Goal: Information Seeking & Learning: Learn about a topic

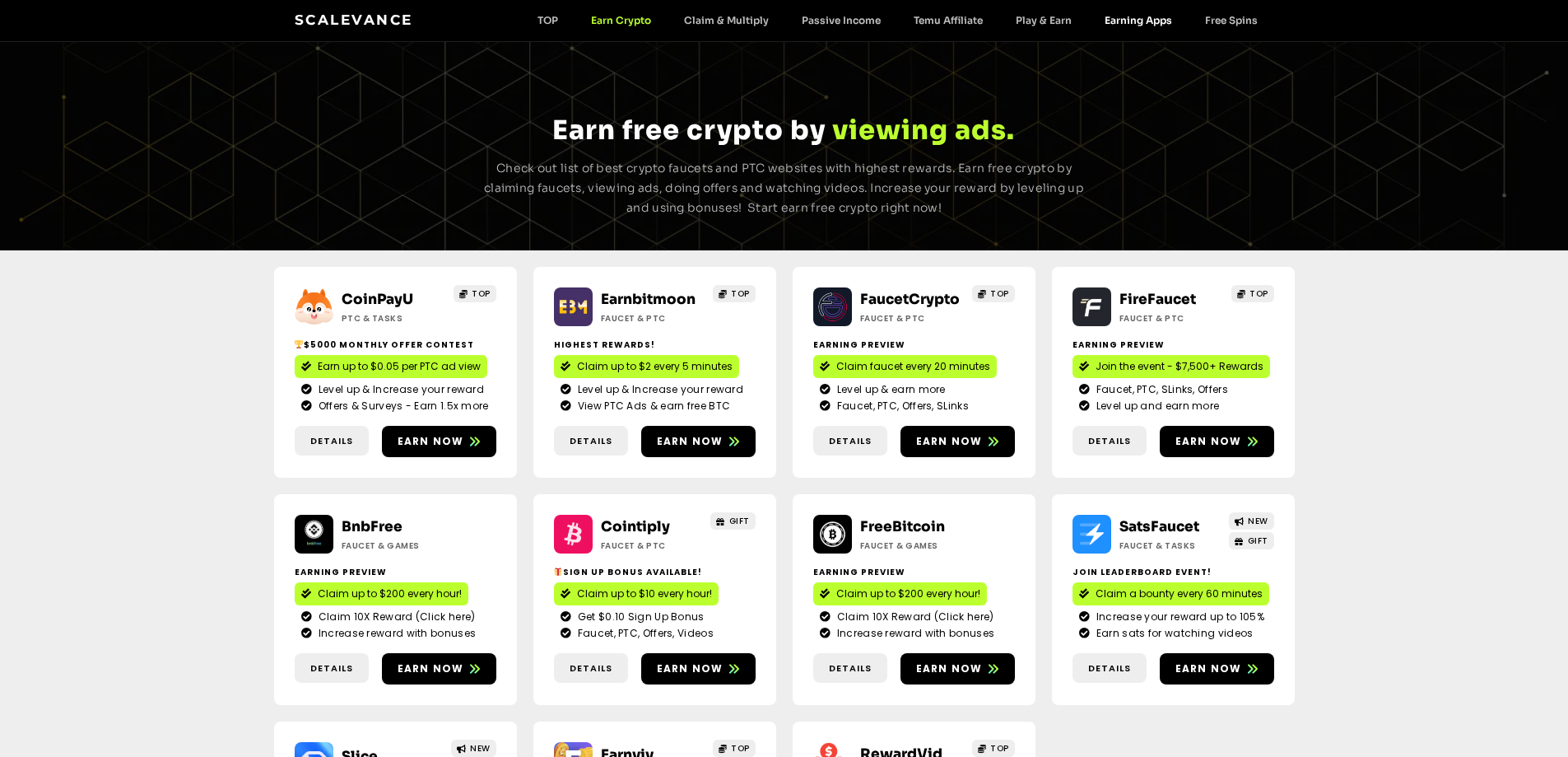
click at [1147, 23] on link "Earning Apps" at bounding box center [1138, 19] width 100 height 12
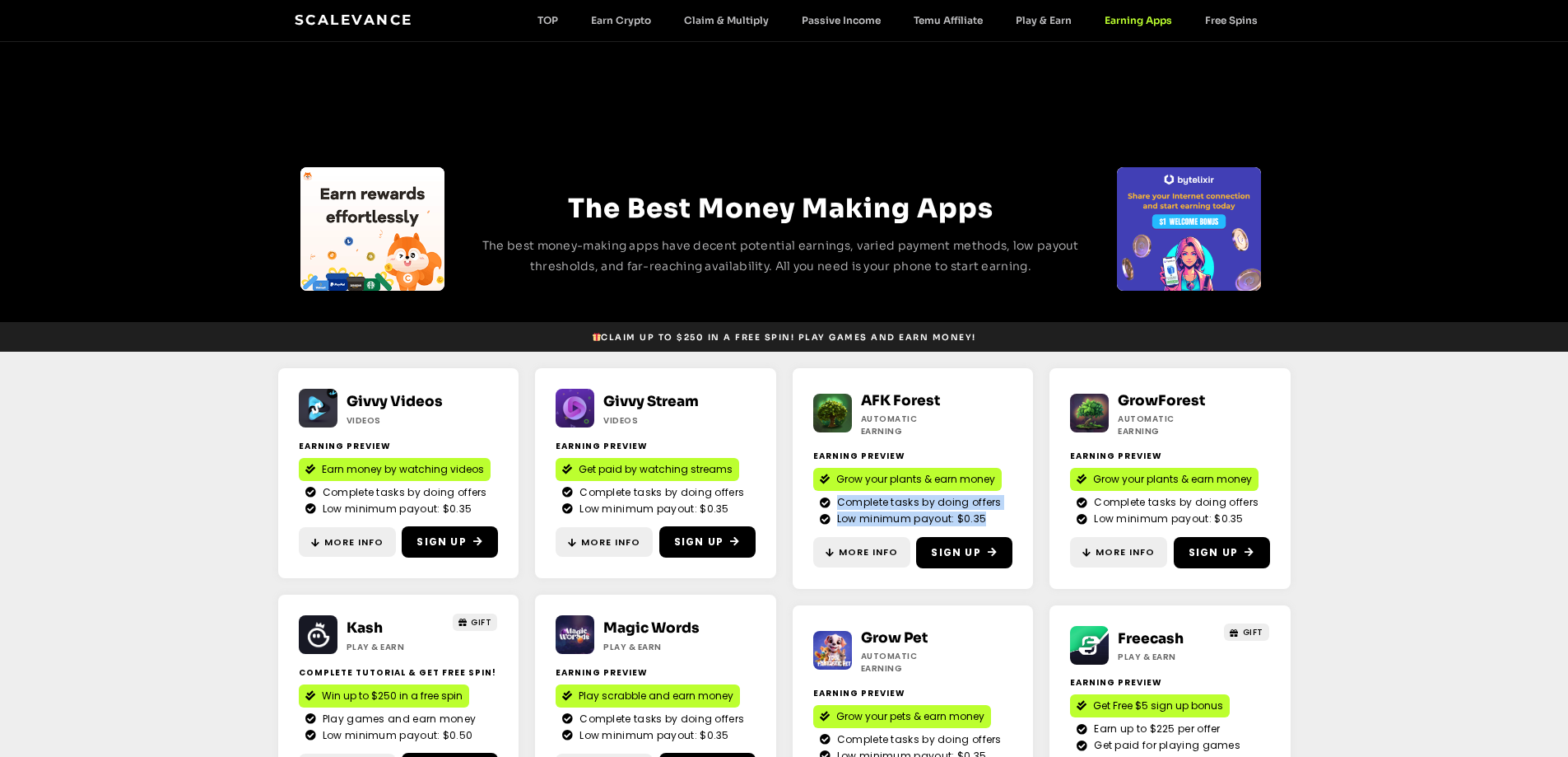
drag, startPoint x: 839, startPoint y: 495, endPoint x: 983, endPoint y: 507, distance: 144.5
click at [983, 507] on ul "Complete tasks by doing offers Low minimum payout: $0.35" at bounding box center [913, 511] width 186 height 31
copy ul "Complete tasks by doing offers Low minimum payout: $0.35"
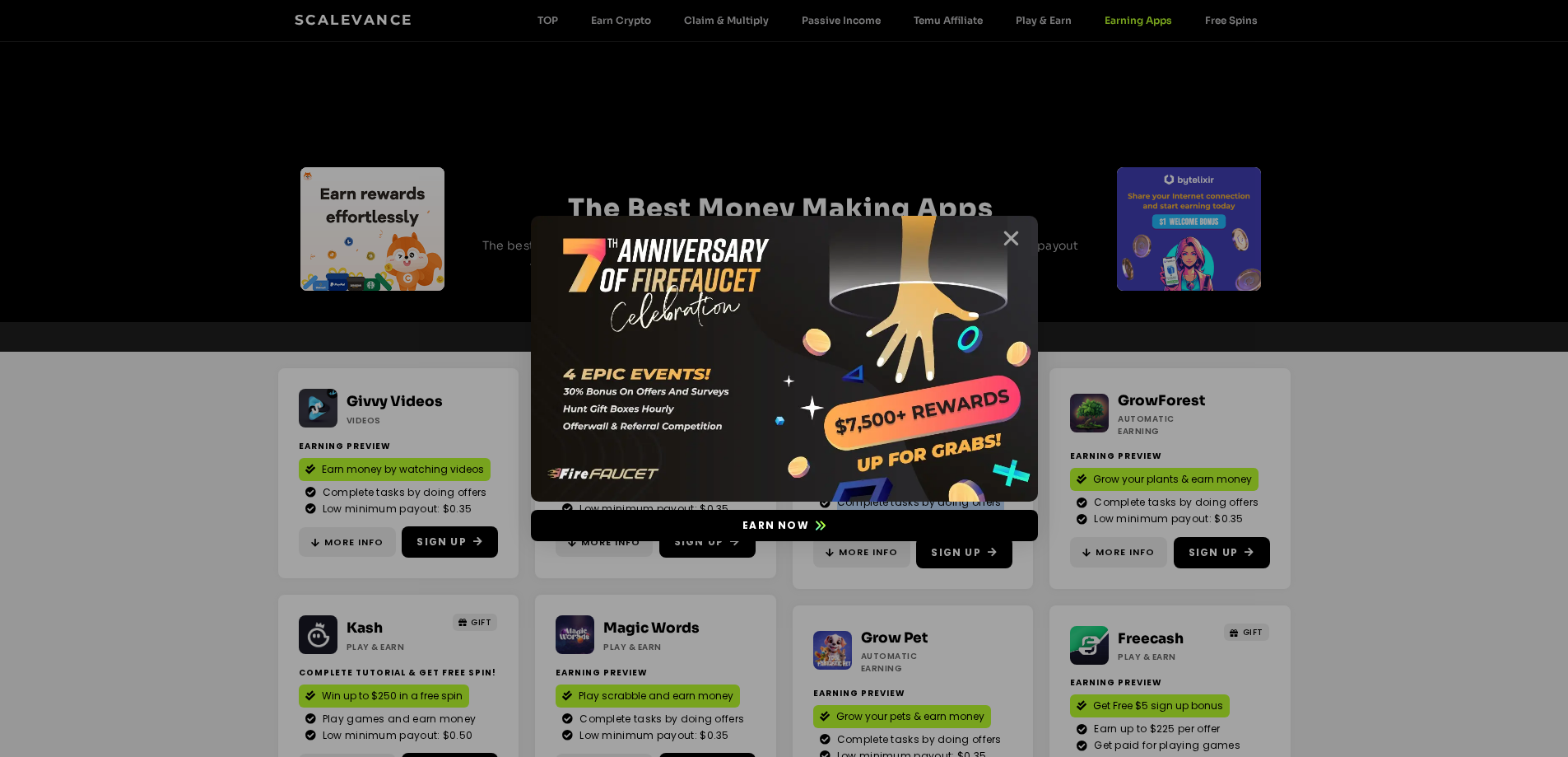
click at [1006, 239] on icon "Close" at bounding box center [1011, 238] width 20 height 20
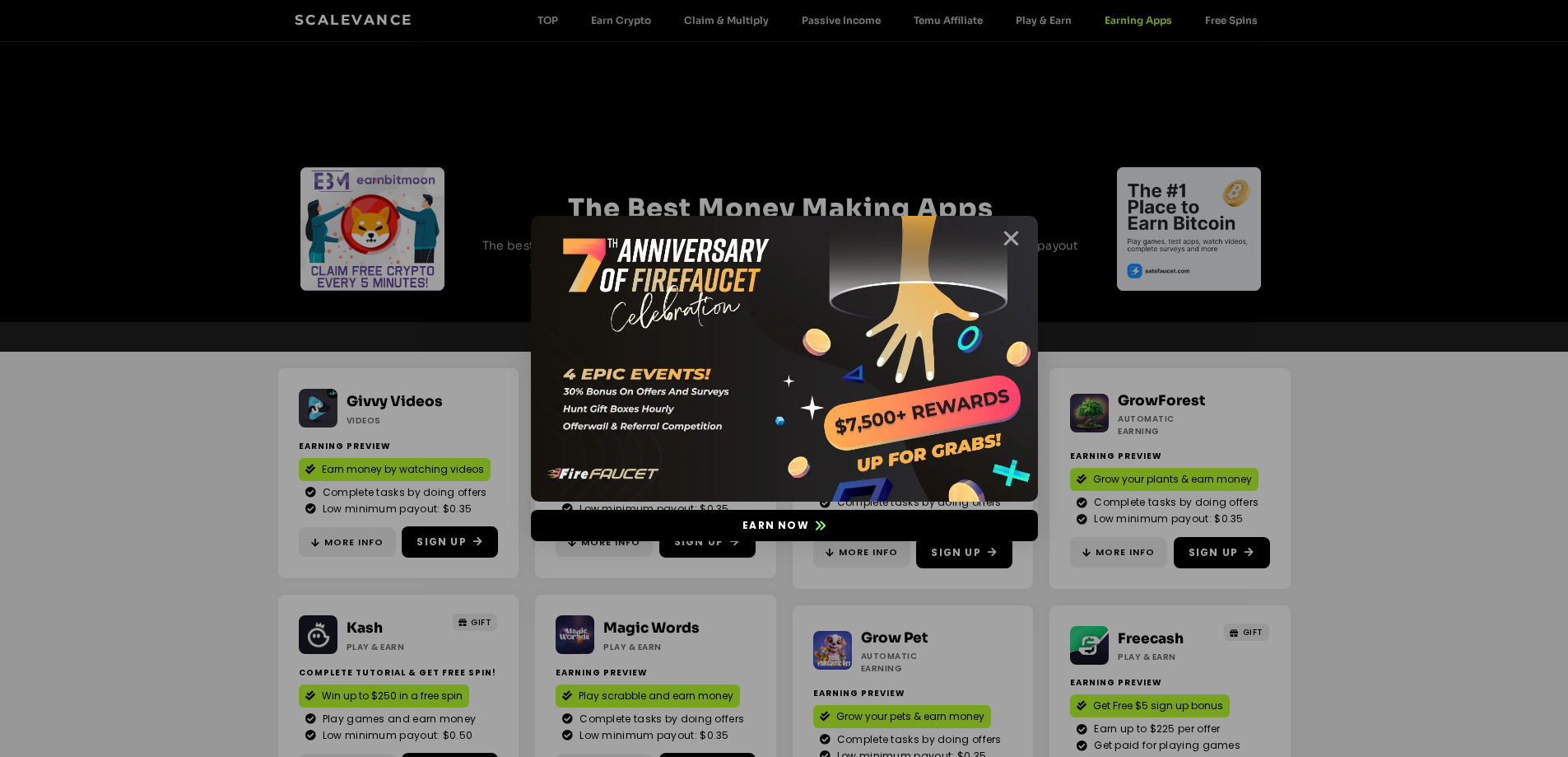
click at [1012, 234] on icon "Close" at bounding box center [1011, 238] width 20 height 20
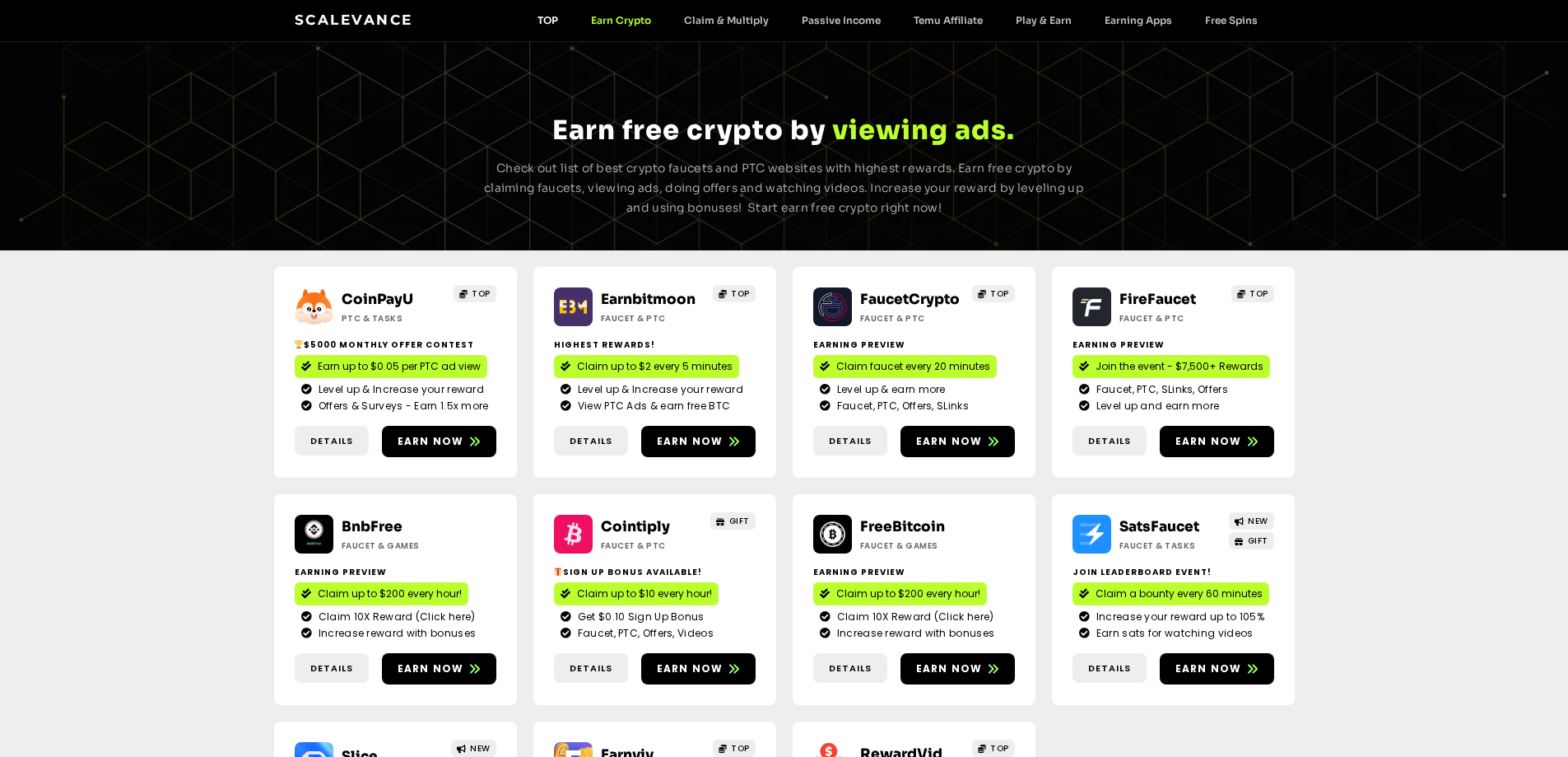
click at [543, 24] on link "TOP" at bounding box center [547, 19] width 53 height 12
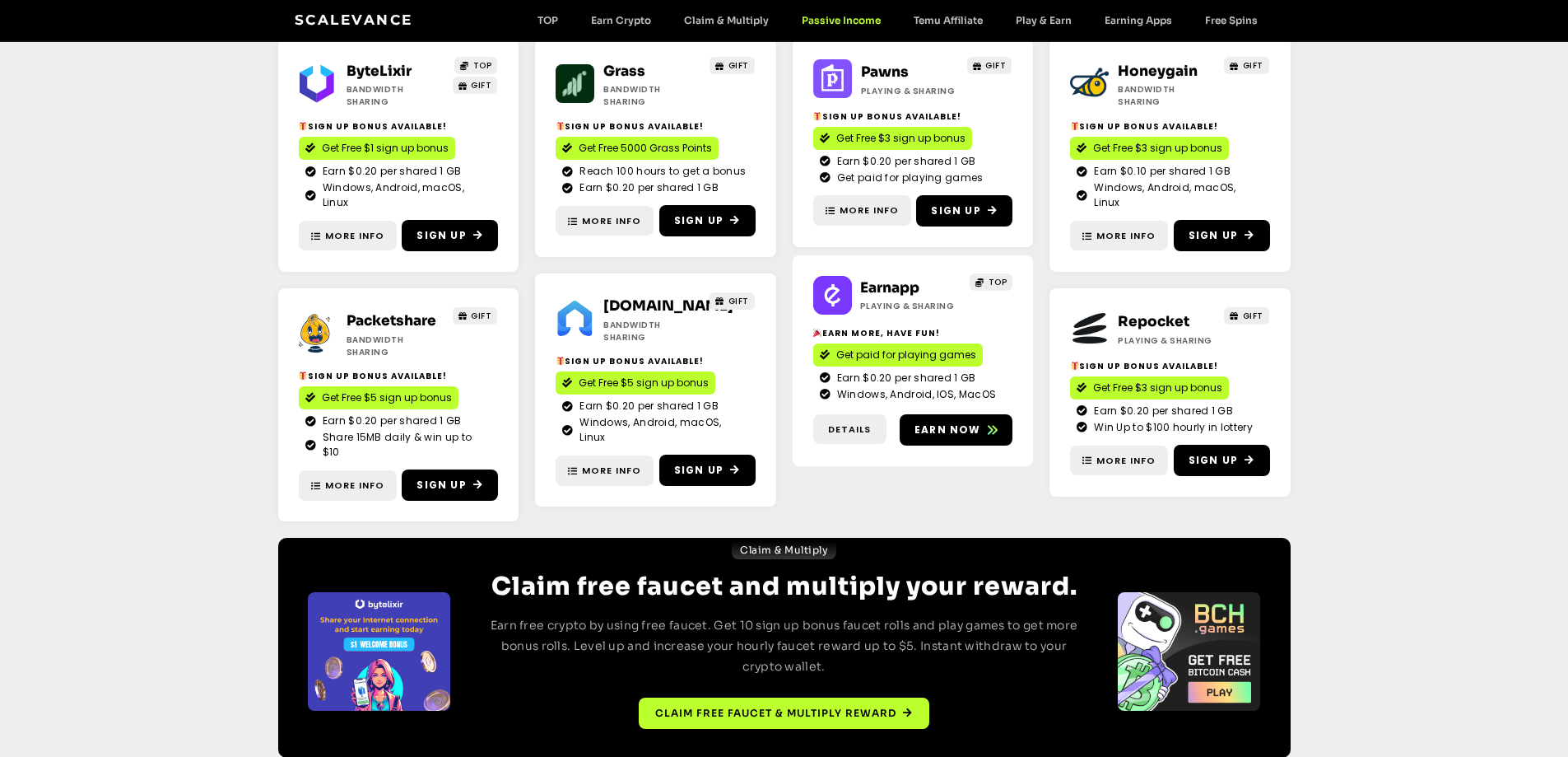
scroll to position [247, 0]
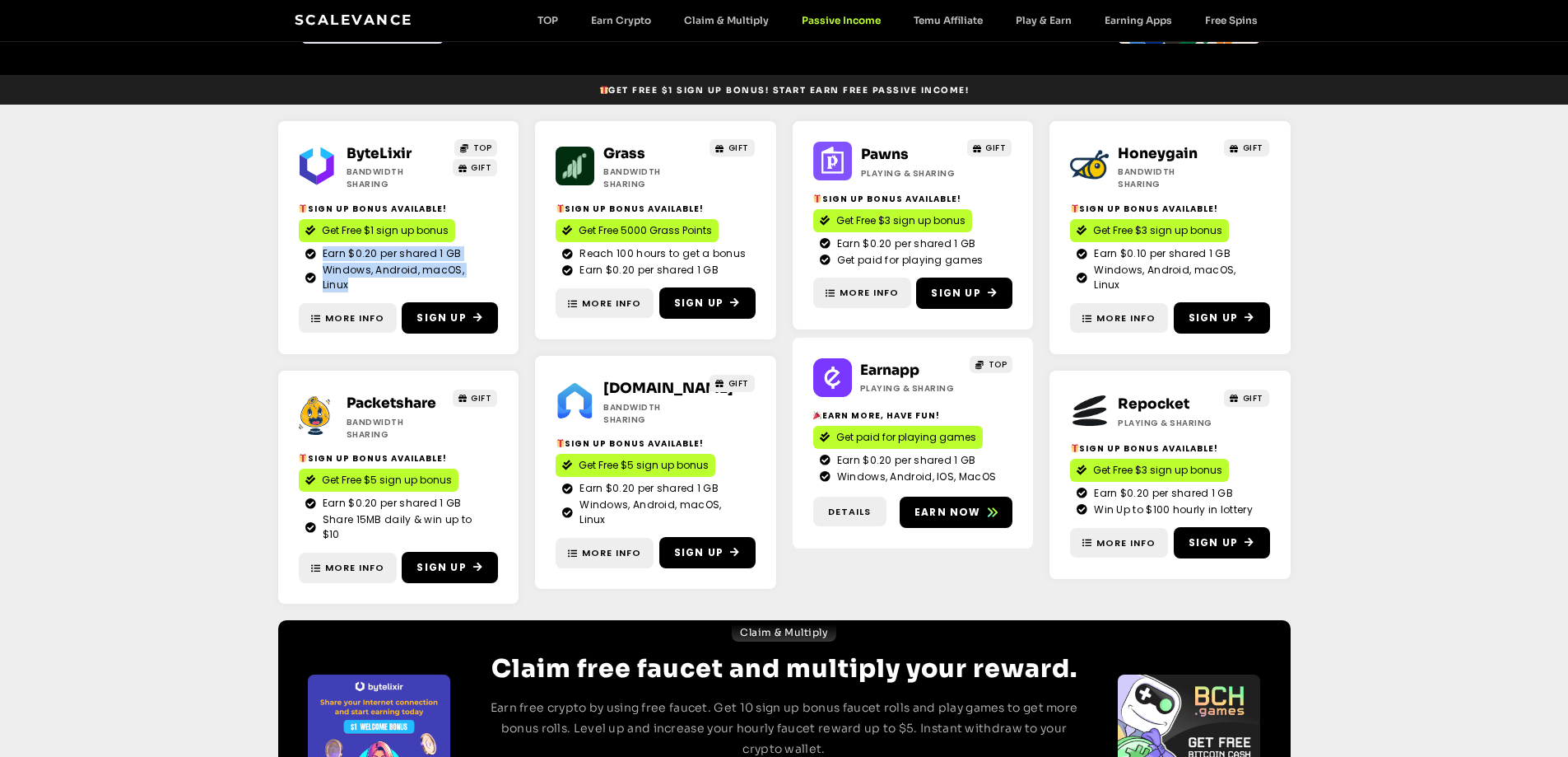
drag, startPoint x: 321, startPoint y: 246, endPoint x: 488, endPoint y: 261, distance: 167.7
click at [488, 261] on ul "Earn $0.20 per shared 1 GB Windows, Android, macOS, Linux" at bounding box center [399, 269] width 186 height 46
click at [429, 250] on span "Earn $0.20 per shared 1 GB" at bounding box center [390, 254] width 143 height 15
drag, startPoint x: 323, startPoint y: 241, endPoint x: 487, endPoint y: 244, distance: 164.0
click at [487, 246] on li "Earn $0.20 per shared 1 GB" at bounding box center [399, 254] width 186 height 16
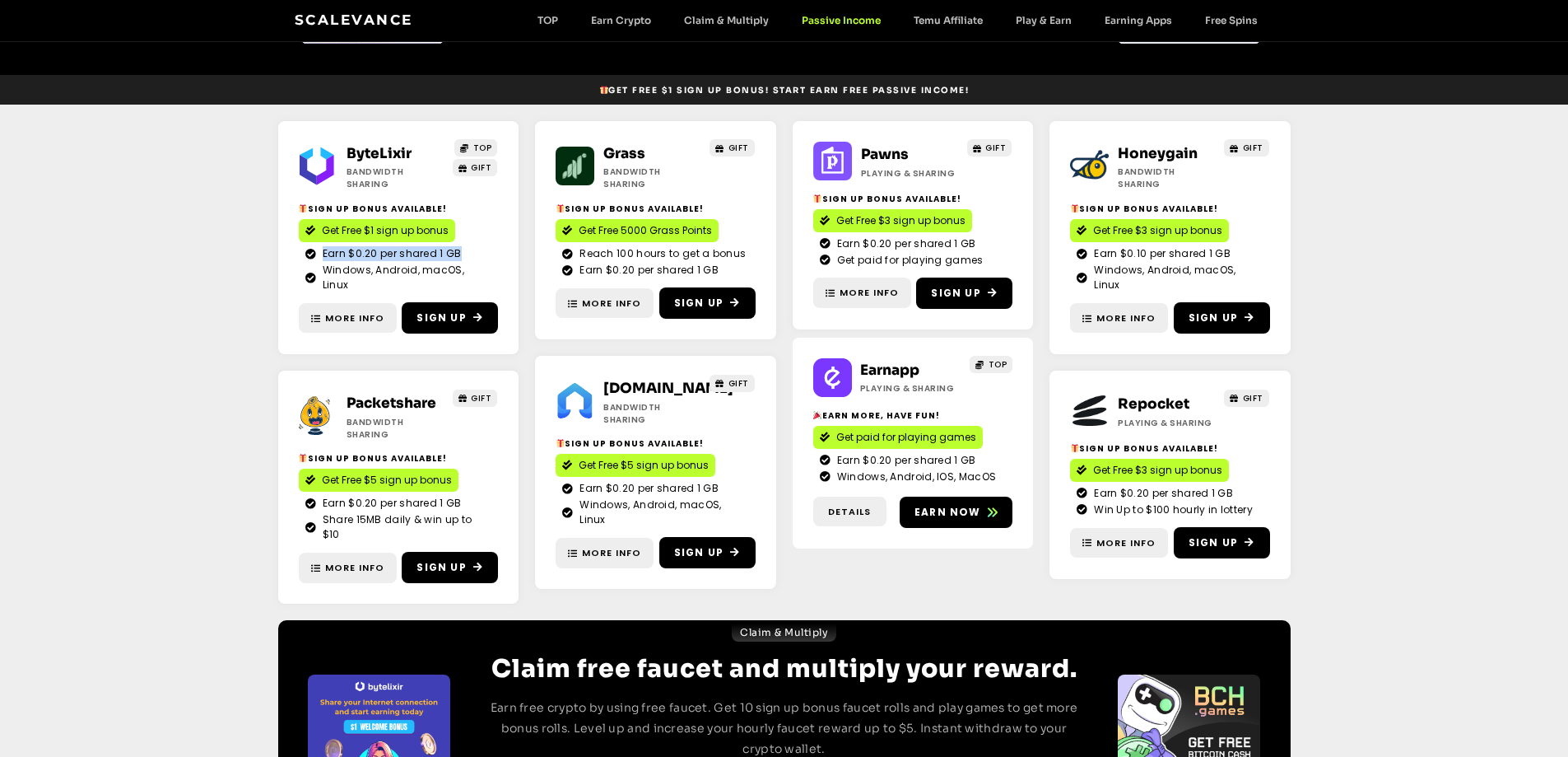
copy span "Earn $0.20 per shared 1 GB"
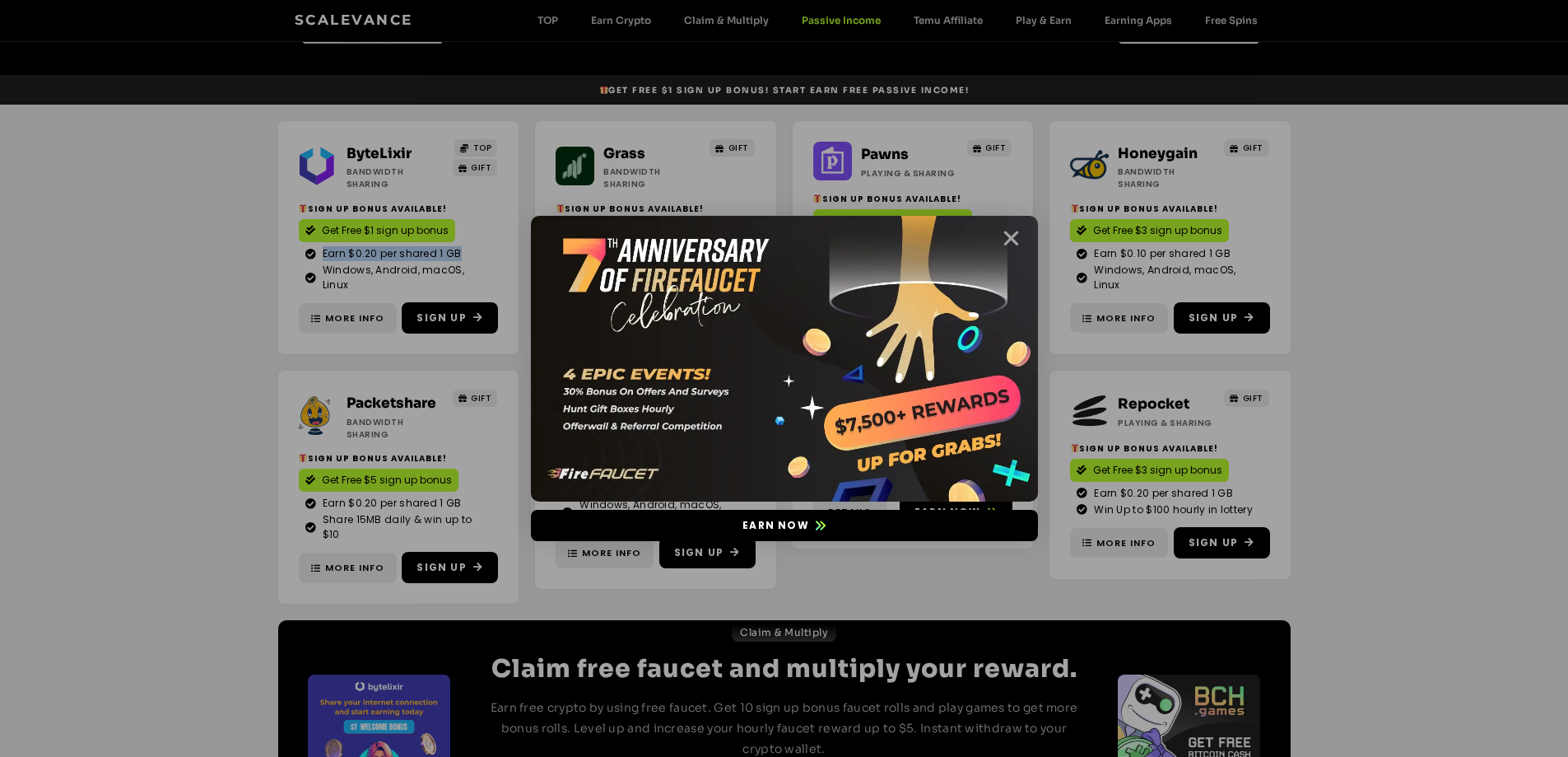
click at [1016, 240] on icon "Close" at bounding box center [1011, 238] width 20 height 20
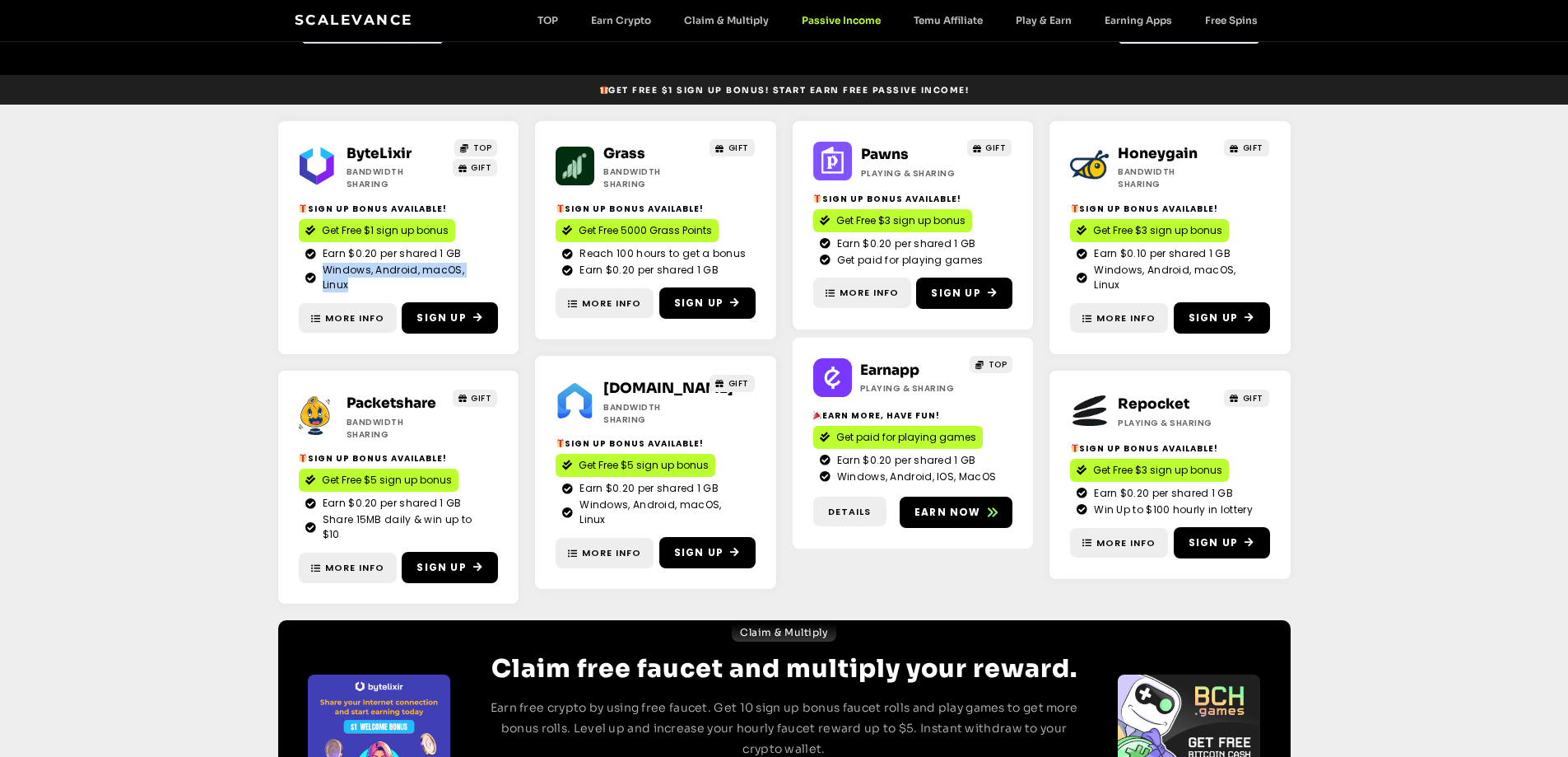
drag, startPoint x: 322, startPoint y: 257, endPoint x: 493, endPoint y: 264, distance: 171.1
click at [493, 264] on div "Earn $0.20 per shared 1 GB Windows, Android, macOS, Linux" at bounding box center [399, 269] width 200 height 46
copy span "Windows, Android, macOS, Linux"
drag, startPoint x: 838, startPoint y: 263, endPoint x: 987, endPoint y: 263, distance: 149.0
click at [987, 263] on li "Get paid for playing games" at bounding box center [913, 260] width 186 height 15
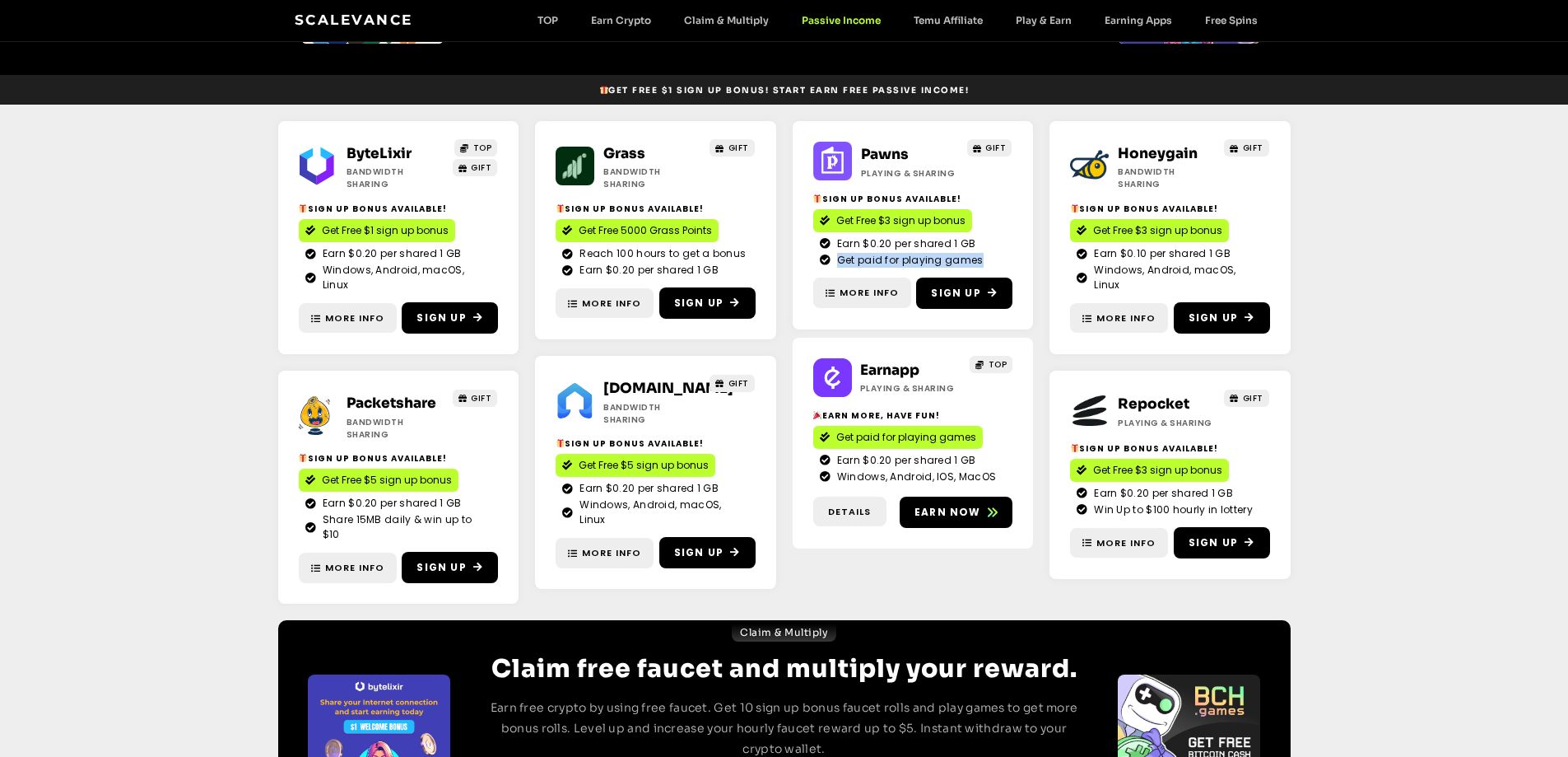
copy span "Get paid for playing games"
drag, startPoint x: 1094, startPoint y: 258, endPoint x: 1259, endPoint y: 257, distance: 165.0
click at [1259, 263] on li "Windows, Android, macOS, Linux" at bounding box center [1169, 277] width 186 height 29
copy span "Windows, Android, macOS, Linux"
drag, startPoint x: 323, startPoint y: 481, endPoint x: 508, endPoint y: 481, distance: 185.0
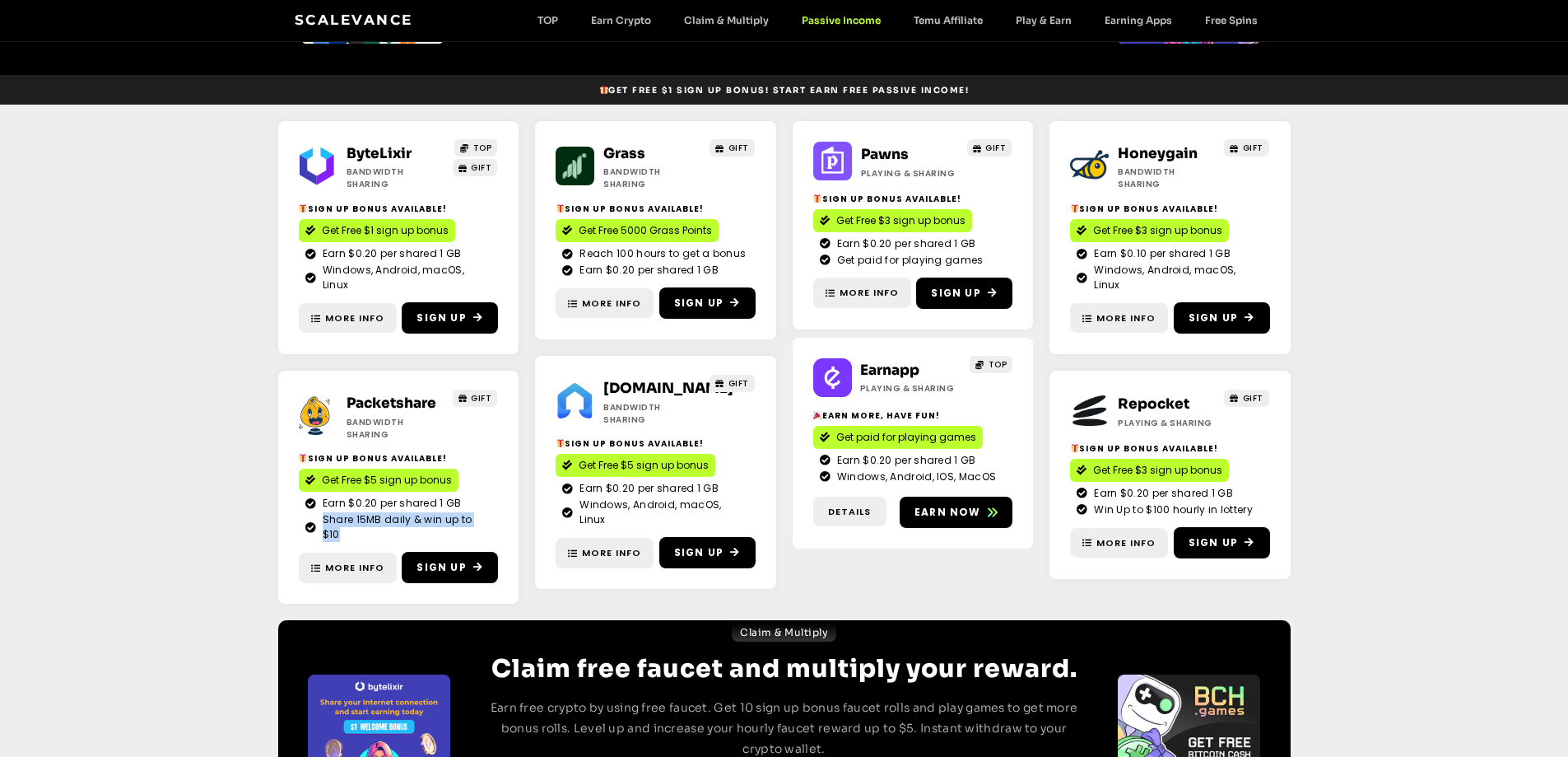
click at [508, 481] on div "Packetshare Bandwidth Sharing GIFT Sign Up Bonus Available! Get Free $5 sign up…" at bounding box center [399, 487] width 242 height 233
copy span "Share 15MB daily & win up to $10"
drag, startPoint x: 581, startPoint y: 487, endPoint x: 742, endPoint y: 483, distance: 161.0
click at [742, 497] on span "Windows, Android, macOS, Linux" at bounding box center [661, 512] width 173 height 29
copy span "Windows, Android, macOS, Linux"
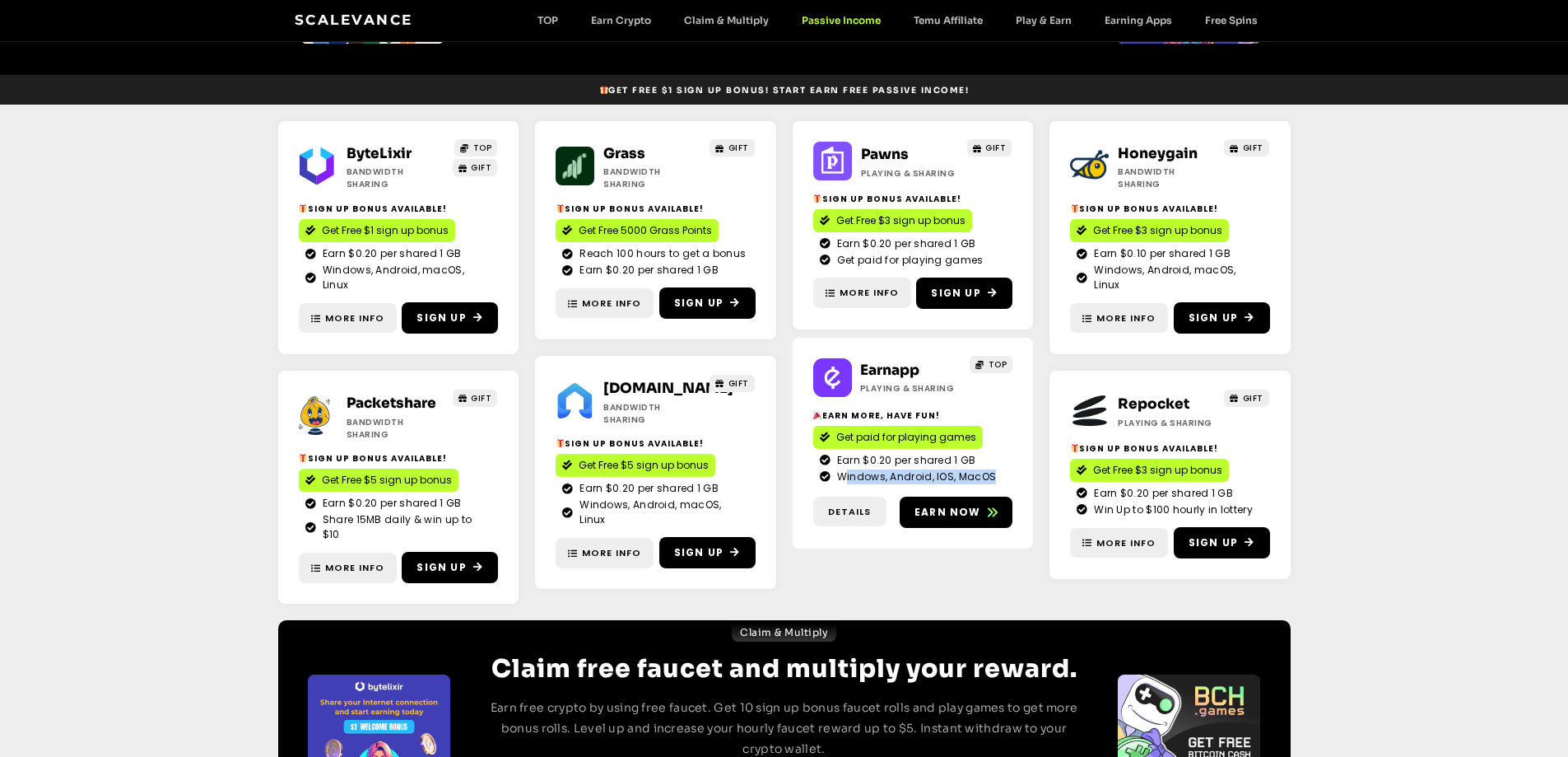
drag, startPoint x: 838, startPoint y: 477, endPoint x: 988, endPoint y: 477, distance: 150.0
click at [988, 477] on span "Windows, Android, IOS, MacOS" at bounding box center [914, 477] width 163 height 15
copy span "Windows, Android, IOS, MacO"
click at [932, 480] on span "Windows, Android, IOS, MacOS" at bounding box center [914, 477] width 163 height 15
drag, startPoint x: 838, startPoint y: 476, endPoint x: 998, endPoint y: 476, distance: 160.0
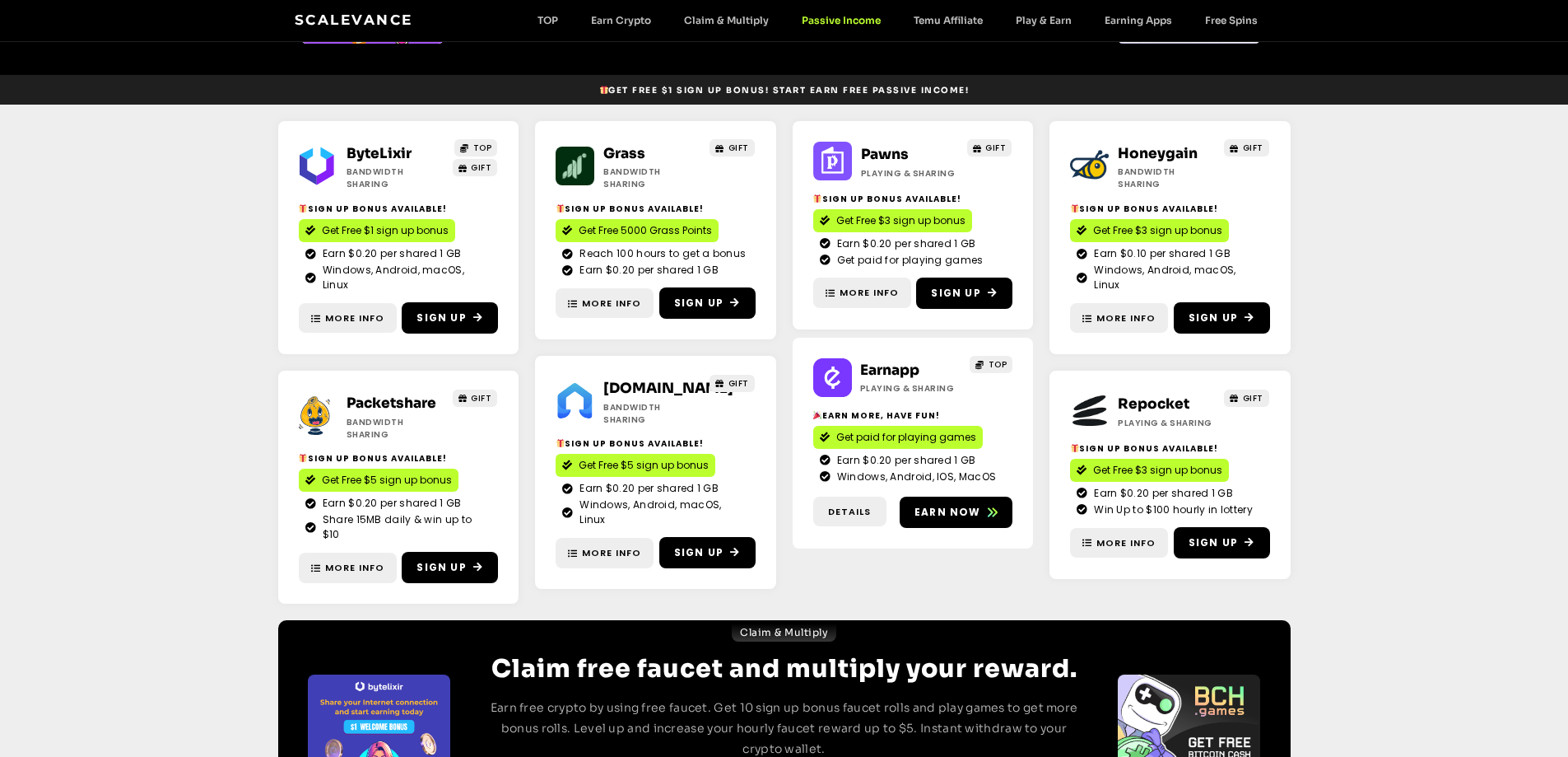
click at [998, 476] on li "Windows, Android, IOS, MacOS" at bounding box center [913, 477] width 186 height 15
copy span "Windows, Android, IOS, MacOS"
drag, startPoint x: 1097, startPoint y: 480, endPoint x: 1285, endPoint y: 481, distance: 188.0
click at [1285, 481] on div "Repocket Playing & Sharing GIFT Sign Up Bonus Available! Get Free $3 sign up bo…" at bounding box center [1170, 474] width 242 height 209
copy span "Win Up to $100 hourly in lottery"
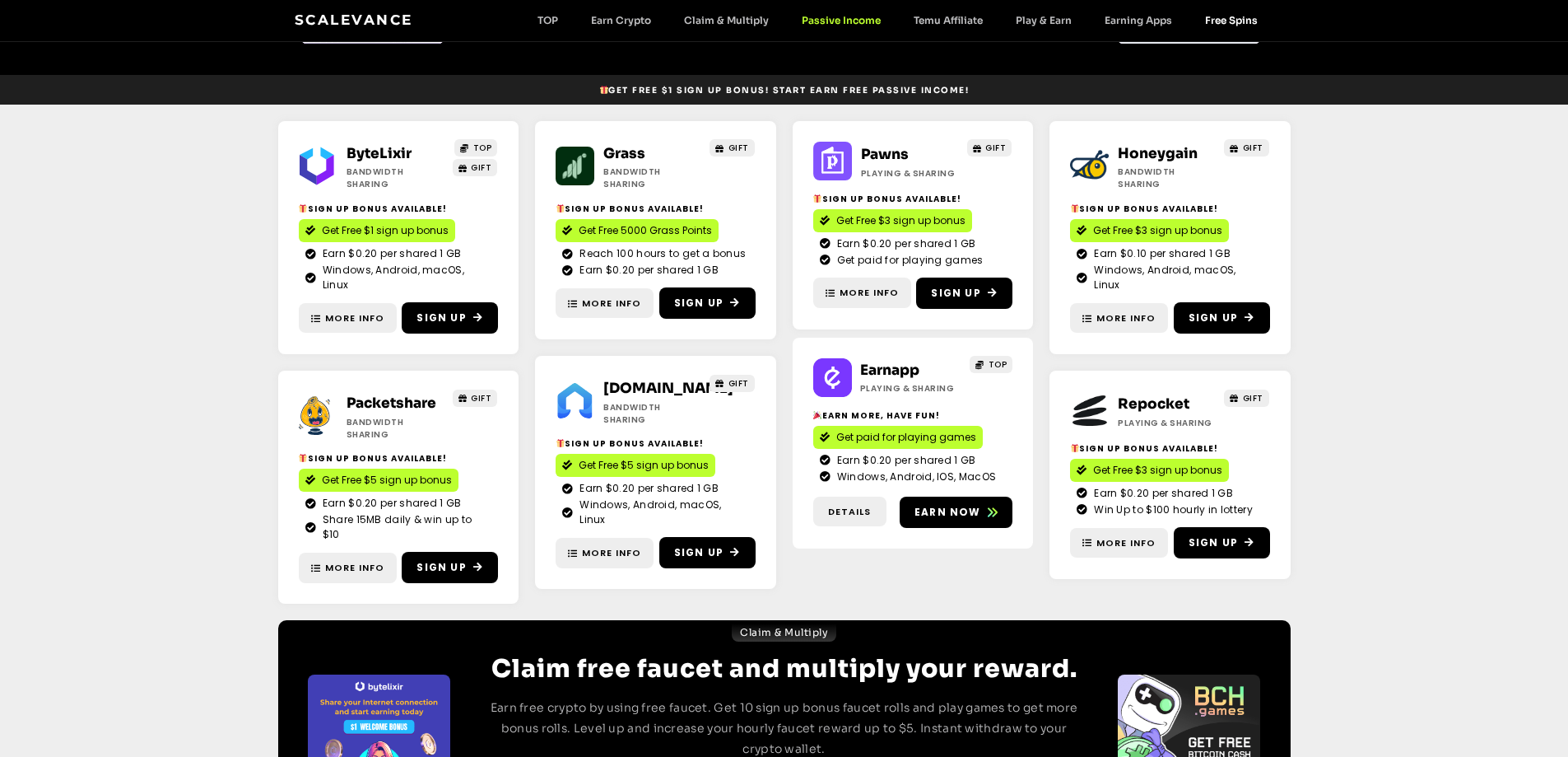
click at [1229, 16] on link "Free Spins" at bounding box center [1231, 19] width 85 height 12
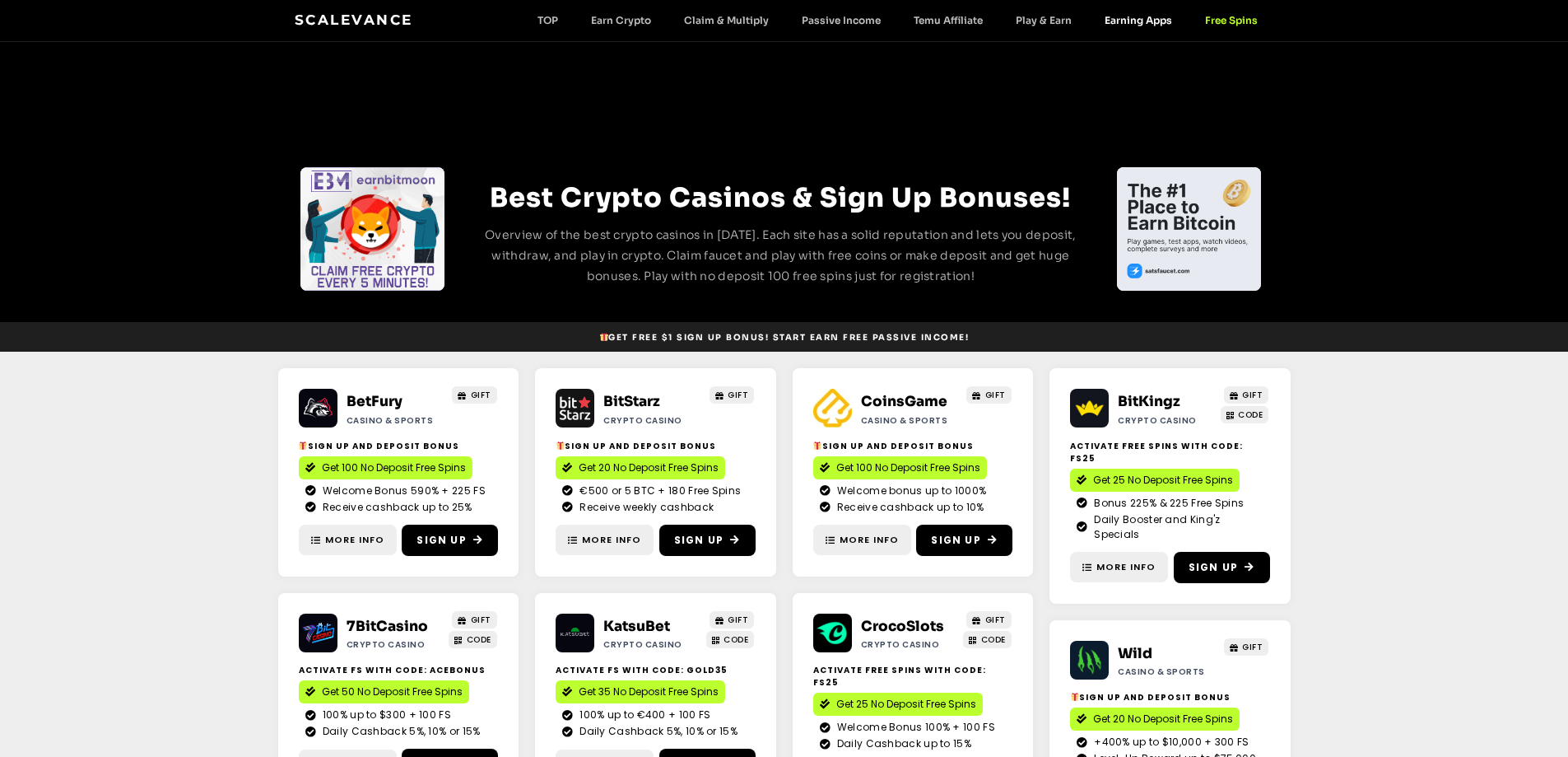
click at [1154, 15] on link "Earning Apps" at bounding box center [1138, 19] width 100 height 12
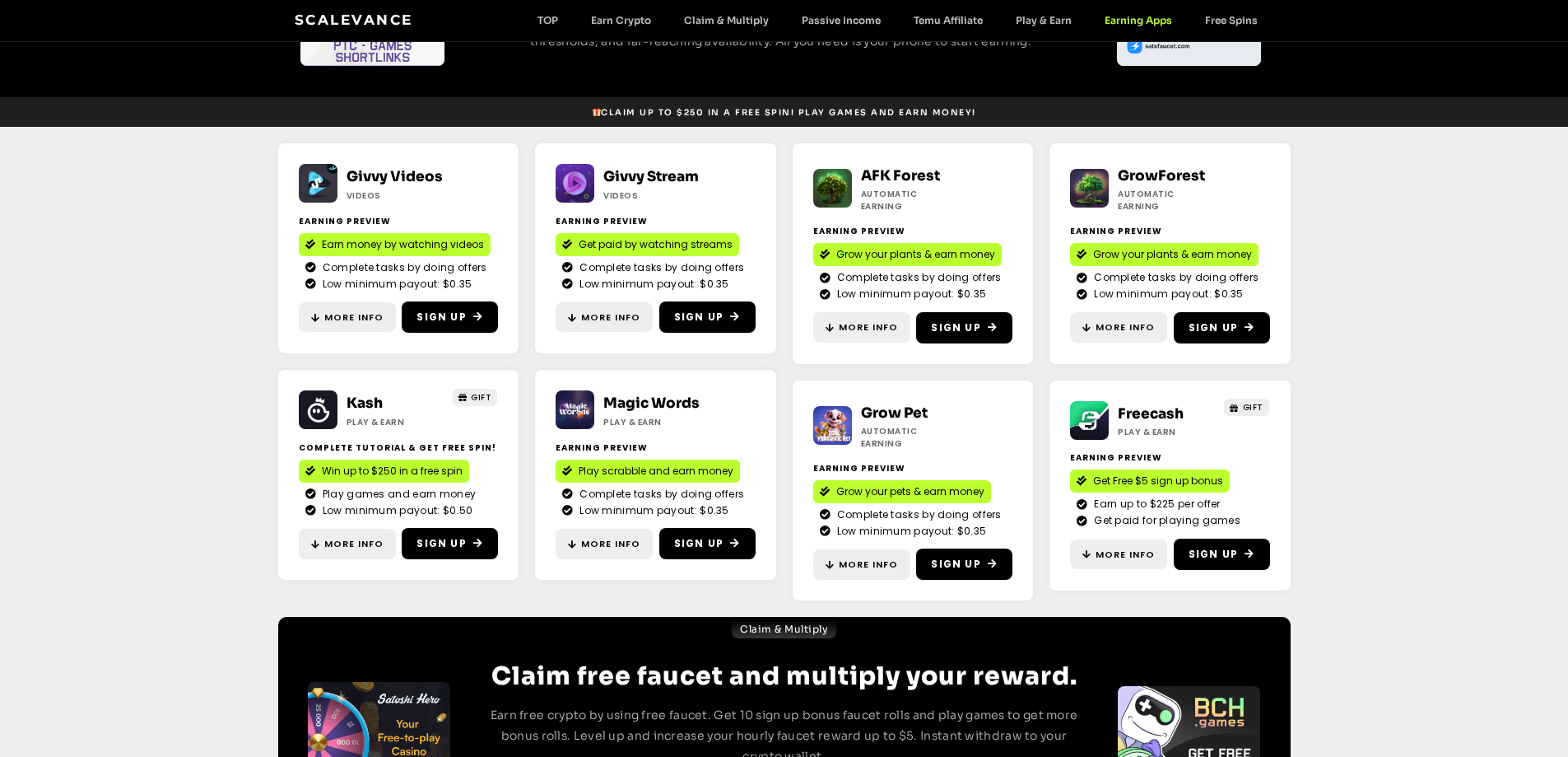
scroll to position [247, 0]
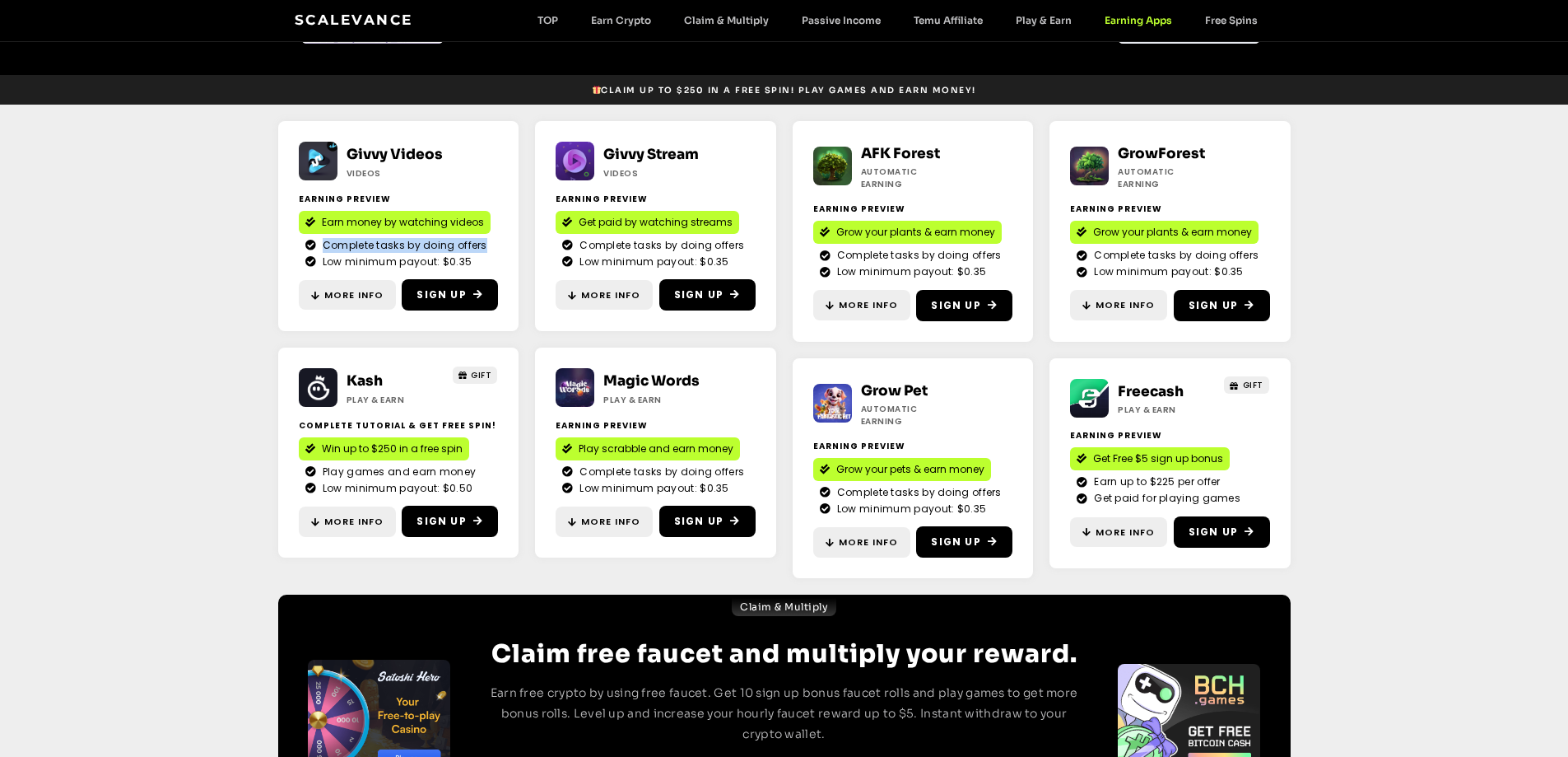
drag, startPoint x: 322, startPoint y: 245, endPoint x: 481, endPoint y: 243, distance: 159.0
click at [481, 243] on span "Complete tasks by doing offers" at bounding box center [403, 245] width 169 height 15
copy span "Complete tasks by doing offers"
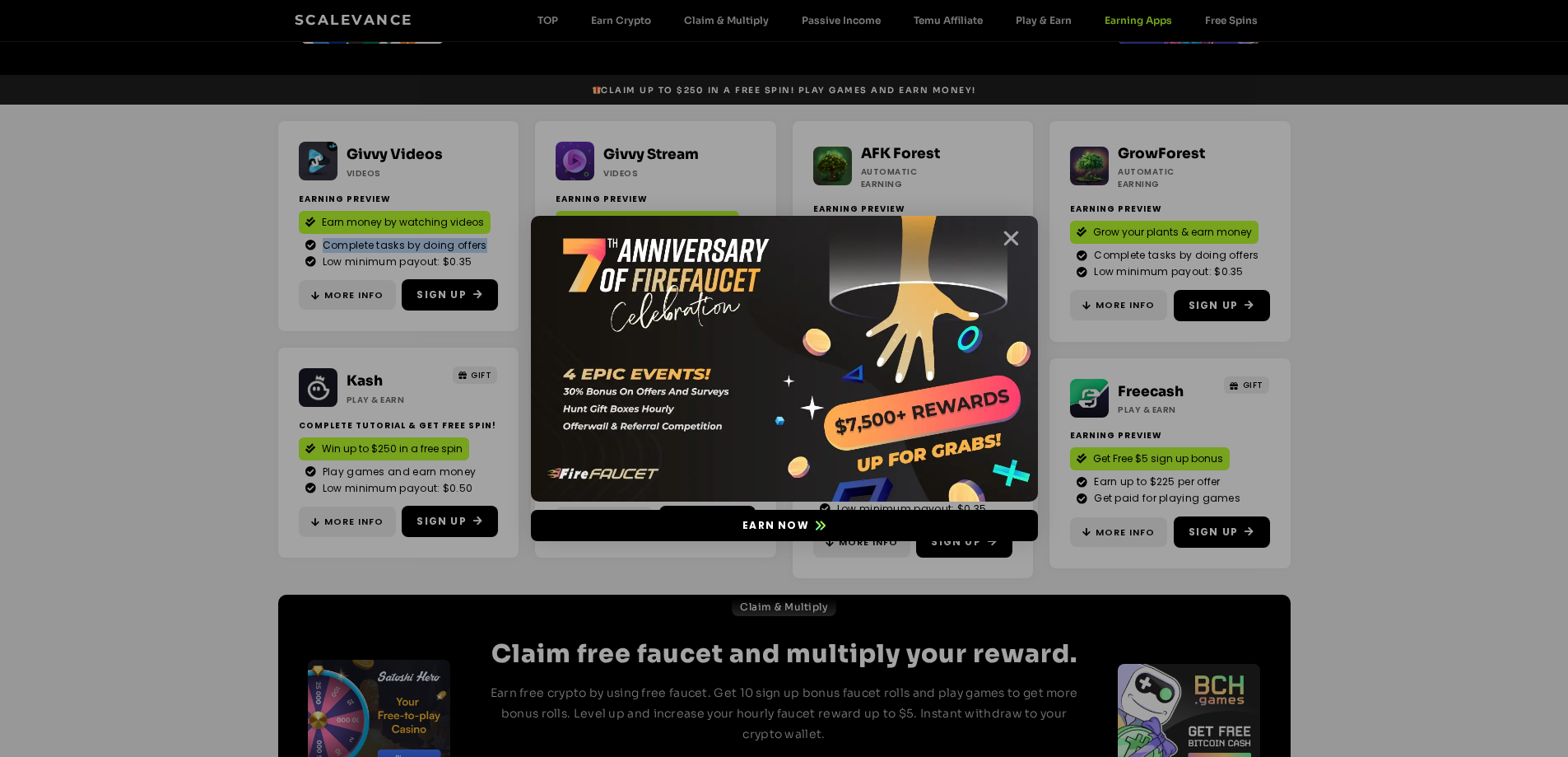
click at [1019, 243] on icon "Close" at bounding box center [1011, 238] width 20 height 20
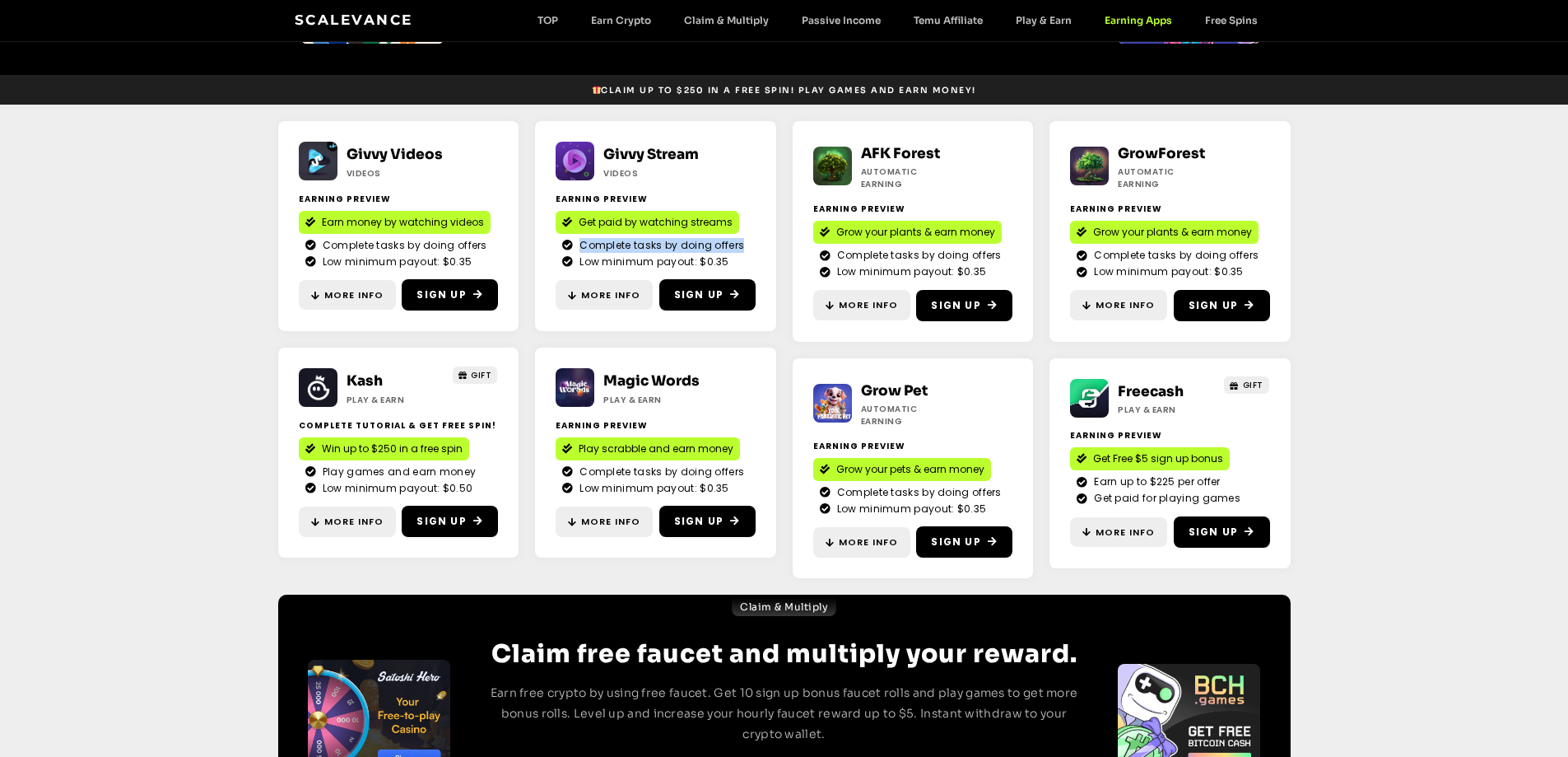
drag, startPoint x: 581, startPoint y: 244, endPoint x: 742, endPoint y: 244, distance: 161.0
click at [742, 244] on li "Complete tasks by doing offers" at bounding box center [655, 245] width 186 height 16
copy span "Complete tasks by doing offers"
drag, startPoint x: 582, startPoint y: 266, endPoint x: 658, endPoint y: 260, distance: 76.2
click at [658, 260] on span "Low minimum payout: $0.35" at bounding box center [652, 262] width 154 height 15
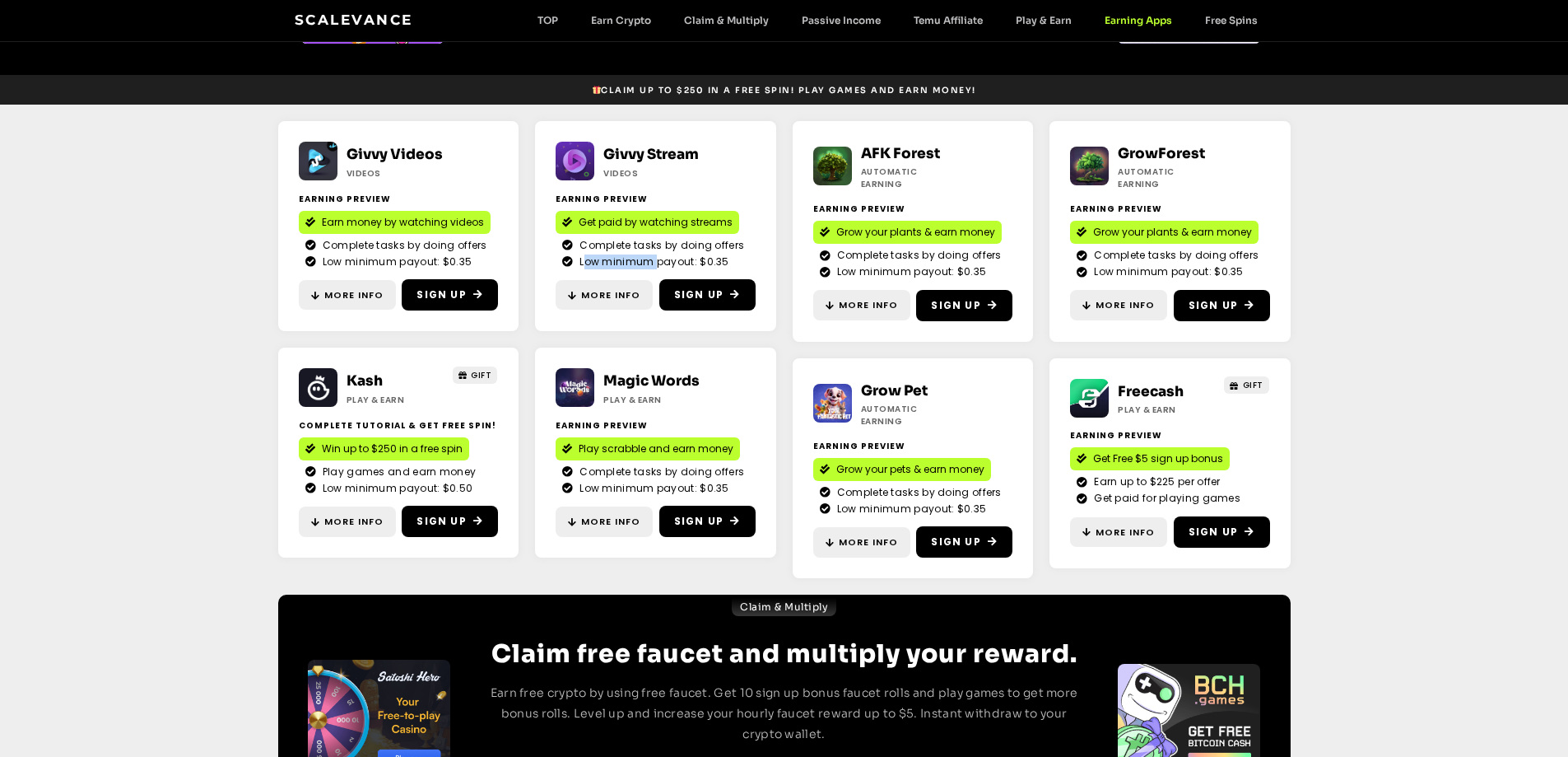
click at [611, 260] on span "Low minimum payout: $0.35" at bounding box center [652, 262] width 154 height 15
drag, startPoint x: 579, startPoint y: 266, endPoint x: 727, endPoint y: 264, distance: 148.0
click at [727, 264] on li "Low minimum payout: $0.35" at bounding box center [655, 262] width 186 height 15
copy span "Low minimum payout: $0.35"
